Goal: Transaction & Acquisition: Purchase product/service

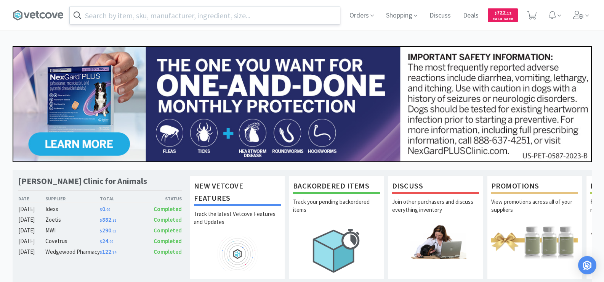
click at [127, 14] on input "text" at bounding box center [205, 15] width 270 height 18
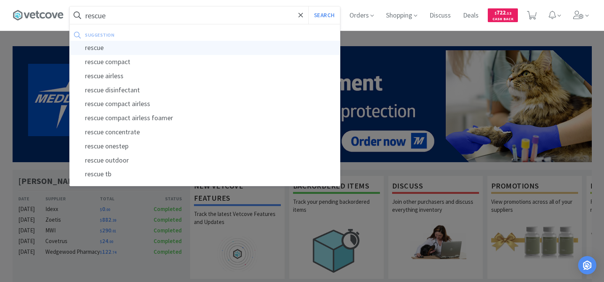
type input "rescue"
click at [148, 45] on div "rescue" at bounding box center [205, 48] width 270 height 14
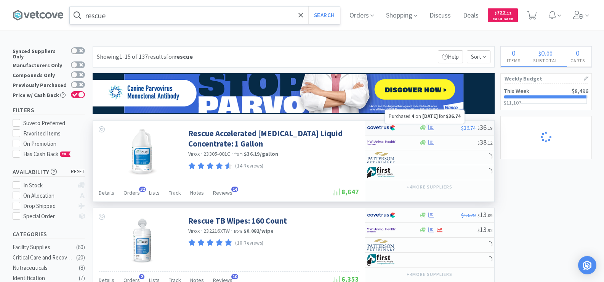
click at [429, 129] on icon at bounding box center [431, 128] width 6 height 6
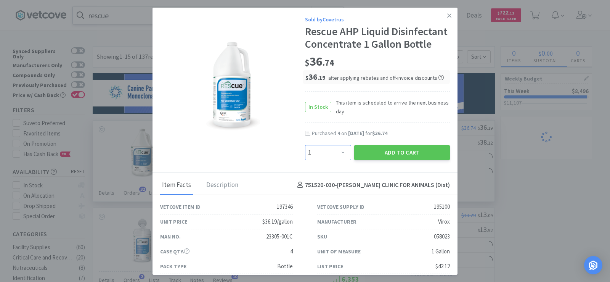
click at [335, 160] on select "Enter Quantity 1 2 3 4 5 6 7 8 9 10 11 12 13 14 15 16 17 18 19 20 Enter Quantity" at bounding box center [328, 152] width 46 height 15
select select "4"
click at [305, 157] on select "Enter Quantity 1 2 3 4 5 6 7 8 9 10 11 12 13 14 15 16 17 18 19 20 Enter Quantity" at bounding box center [328, 152] width 46 height 15
click at [366, 160] on button "Add to Cart" at bounding box center [402, 152] width 96 height 15
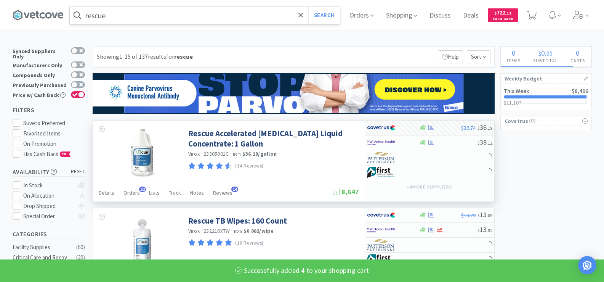
select select "4"
